Goal: Task Accomplishment & Management: Complete application form

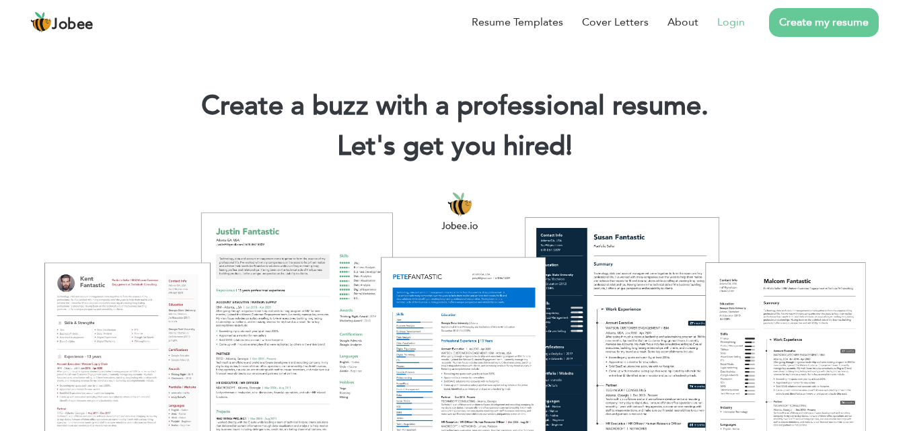
click at [730, 21] on link "Login" at bounding box center [731, 22] width 28 height 16
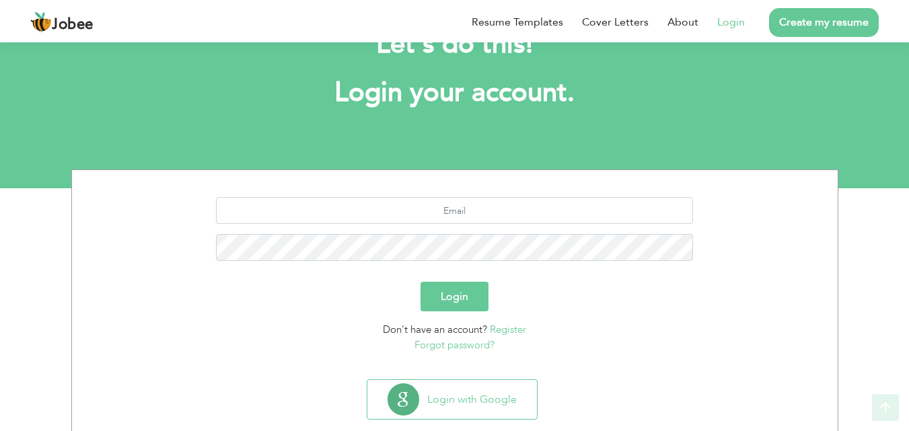
scroll to position [79, 0]
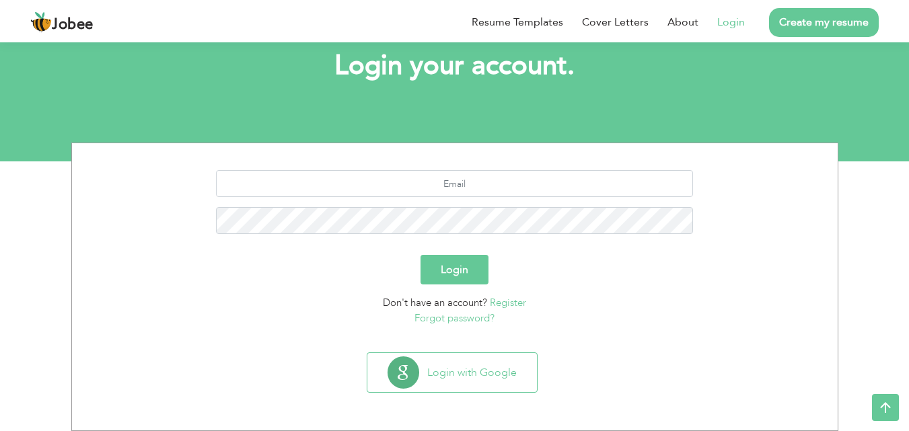
click at [514, 305] on link "Register" at bounding box center [508, 302] width 36 height 13
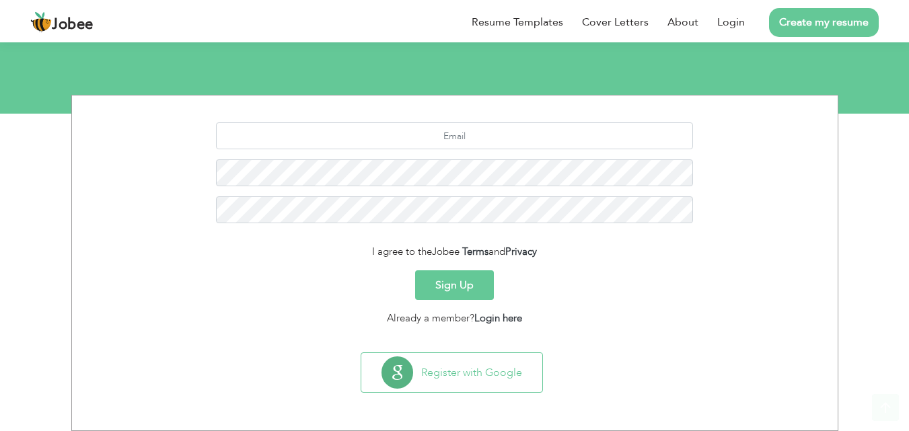
scroll to position [127, 0]
click at [467, 141] on input "text" at bounding box center [454, 135] width 477 height 27
paste input "[EMAIL_ADDRESS][DOMAIN_NAME]"
type input "[EMAIL_ADDRESS][DOMAIN_NAME]"
click at [415, 270] on button "Sign Up" at bounding box center [454, 285] width 79 height 30
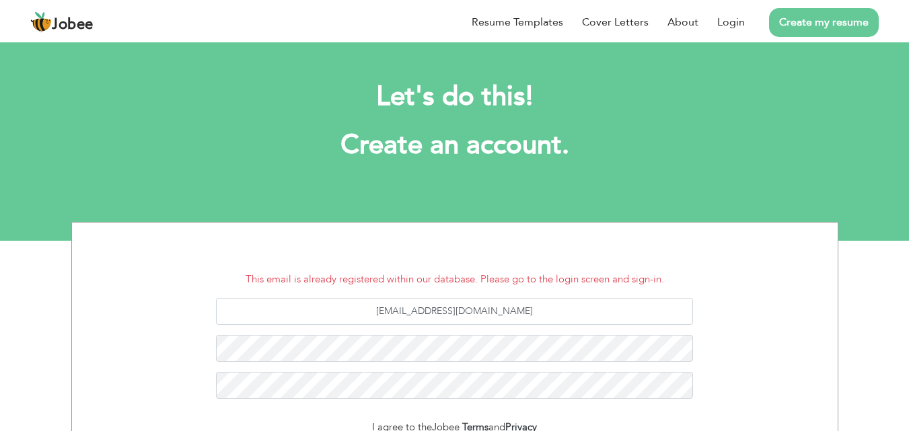
scroll to position [176, 0]
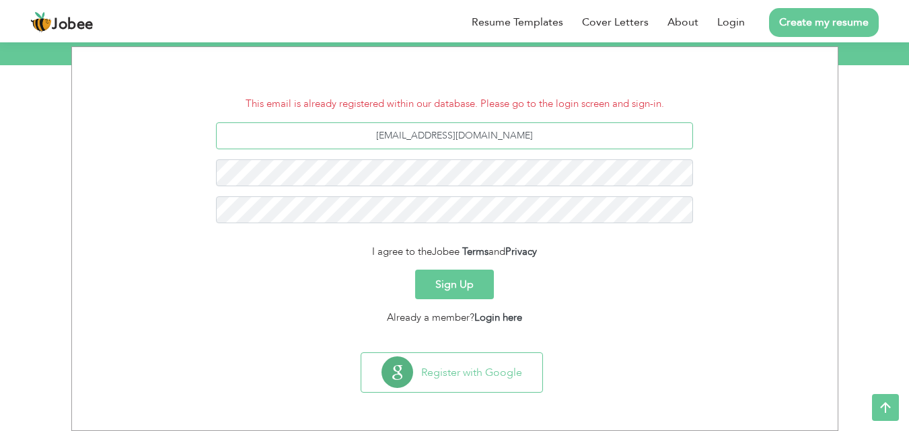
click at [519, 141] on input "[EMAIL_ADDRESS][DOMAIN_NAME]" at bounding box center [454, 135] width 477 height 27
drag, startPoint x: 519, startPoint y: 141, endPoint x: 397, endPoint y: 134, distance: 121.9
click at [397, 134] on input "umerleghari13@gmail.com" at bounding box center [454, 135] width 477 height 27
click at [445, 131] on input "[EMAIL_ADDRESS][DOMAIN_NAME]" at bounding box center [454, 135] width 477 height 27
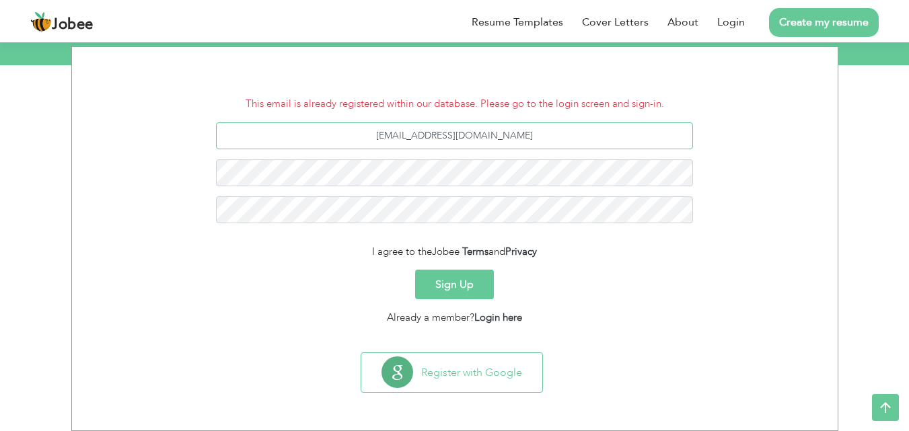
click at [445, 131] on input "[EMAIL_ADDRESS][DOMAIN_NAME]" at bounding box center [454, 135] width 477 height 27
click at [465, 145] on input "[EMAIL_ADDRESS][DOMAIN_NAME]" at bounding box center [454, 135] width 477 height 27
drag, startPoint x: 529, startPoint y: 140, endPoint x: 399, endPoint y: 137, distance: 129.8
click at [399, 137] on input "[EMAIL_ADDRESS][DOMAIN_NAME]" at bounding box center [454, 135] width 477 height 27
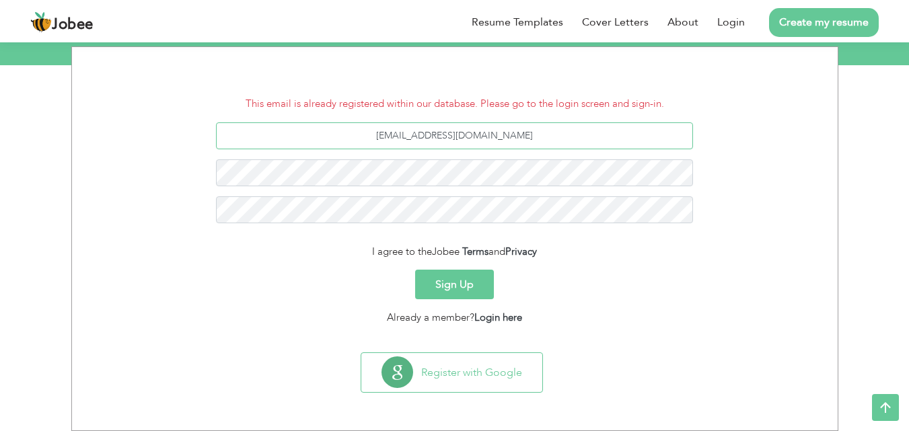
click at [402, 138] on input "[EMAIL_ADDRESS][DOMAIN_NAME]" at bounding box center [454, 135] width 477 height 27
click at [402, 138] on input "umerleghari13@gmail.com" at bounding box center [454, 135] width 477 height 27
click at [497, 311] on link "Login here" at bounding box center [498, 317] width 48 height 13
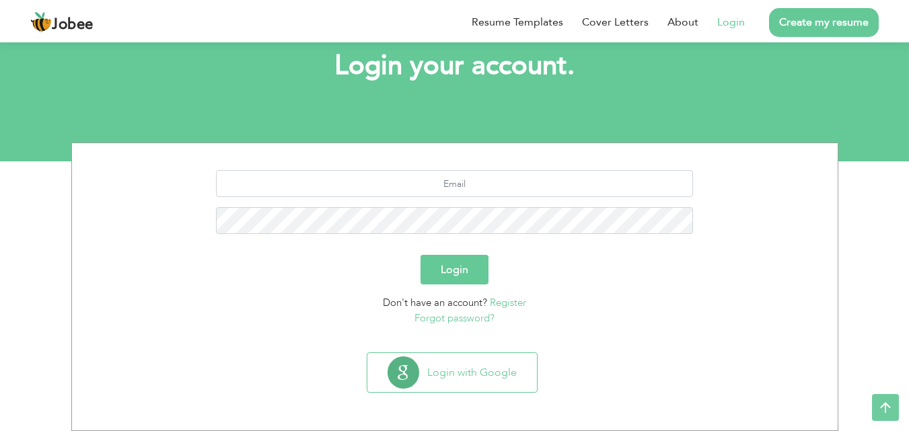
scroll to position [79, 0]
click at [455, 176] on input "text" at bounding box center [454, 183] width 477 height 27
paste input "[EMAIL_ADDRESS][DOMAIN_NAME]"
drag, startPoint x: 455, startPoint y: 176, endPoint x: 467, endPoint y: 192, distance: 19.2
click at [467, 192] on input "[EMAIL_ADDRESS][DOMAIN_NAME]" at bounding box center [454, 183] width 477 height 27
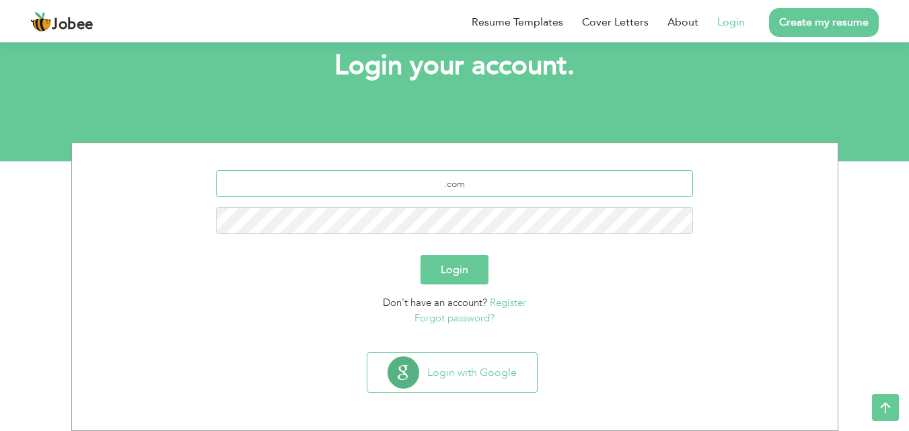
click at [492, 178] on input ".com" at bounding box center [454, 183] width 477 height 27
drag, startPoint x: 519, startPoint y: 179, endPoint x: 348, endPoint y: 178, distance: 171.5
click at [348, 178] on input ".com" at bounding box center [454, 183] width 477 height 27
paste input "umerleghari13@gmail"
drag, startPoint x: 348, startPoint y: 178, endPoint x: 376, endPoint y: 178, distance: 28.2
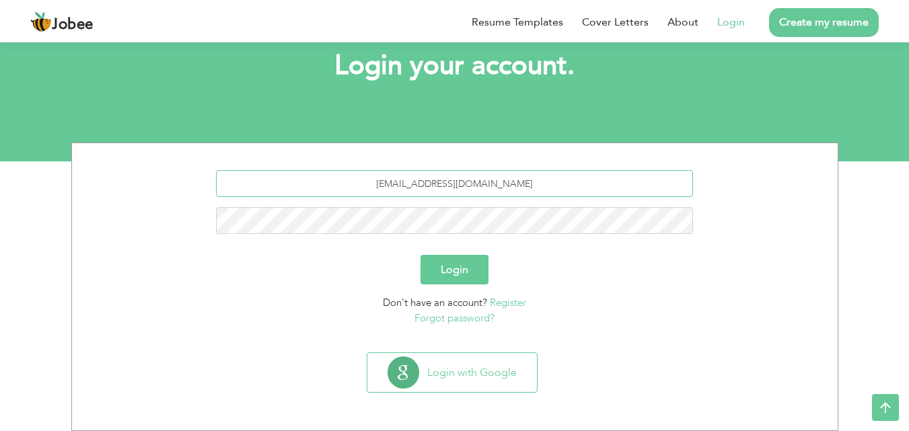
click at [355, 177] on input "umerleghari13@gmail.com" at bounding box center [454, 183] width 477 height 27
type input "umerleghari13@gmail.com"
click at [466, 268] on button "Login" at bounding box center [454, 270] width 68 height 30
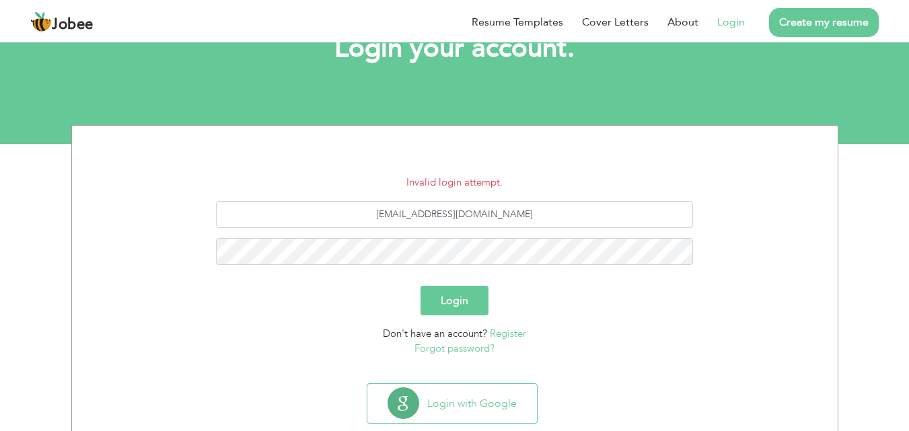
scroll to position [128, 0]
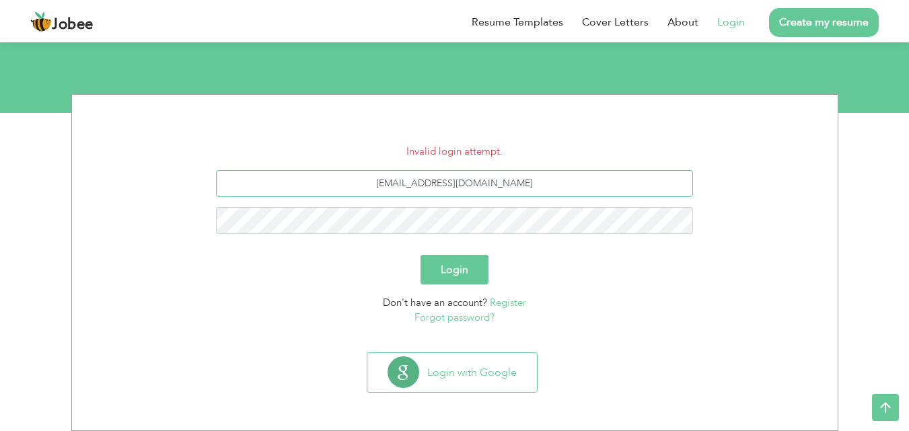
drag, startPoint x: 530, startPoint y: 176, endPoint x: 305, endPoint y: 165, distance: 224.9
click at [305, 165] on form "Invalid login attempt. [EMAIL_ADDRESS][DOMAIN_NAME] Login Don't have an account…" at bounding box center [454, 235] width 745 height 182
click at [525, 195] on input "umerleghari13@gmail.com" at bounding box center [454, 183] width 477 height 27
drag, startPoint x: 280, startPoint y: 175, endPoint x: 142, endPoint y: 175, distance: 138.5
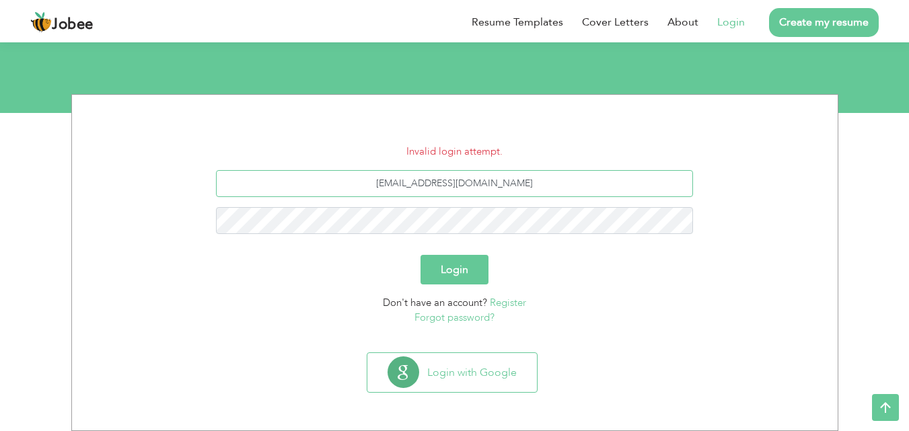
click at [142, 175] on div "umerleghari13@gmail.com" at bounding box center [454, 207] width 745 height 74
click at [512, 308] on link "Register" at bounding box center [508, 302] width 36 height 13
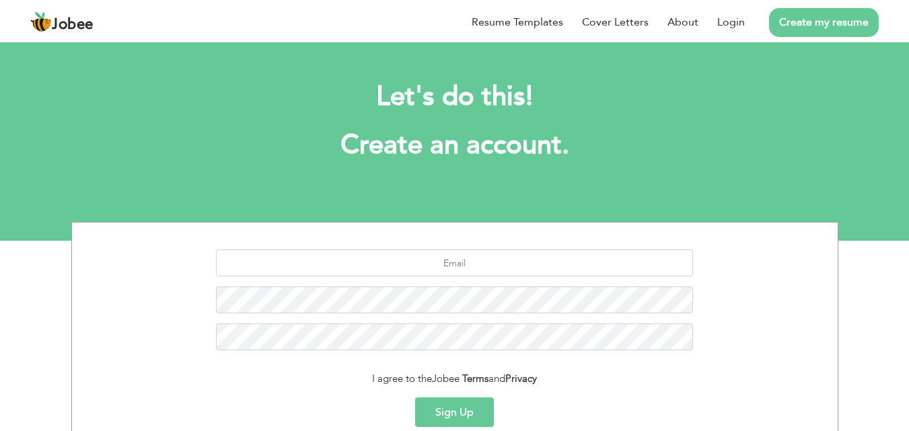
click at [490, 267] on input "text" at bounding box center [454, 262] width 477 height 27
type input "[EMAIL_ADDRESS][DOMAIN_NAME]"
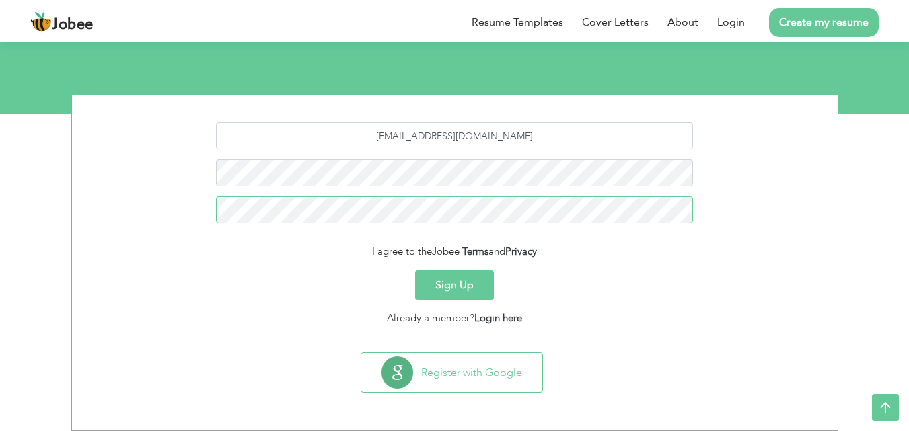
click at [415, 270] on button "Sign Up" at bounding box center [454, 285] width 79 height 30
